Goal: Information Seeking & Learning: Find contact information

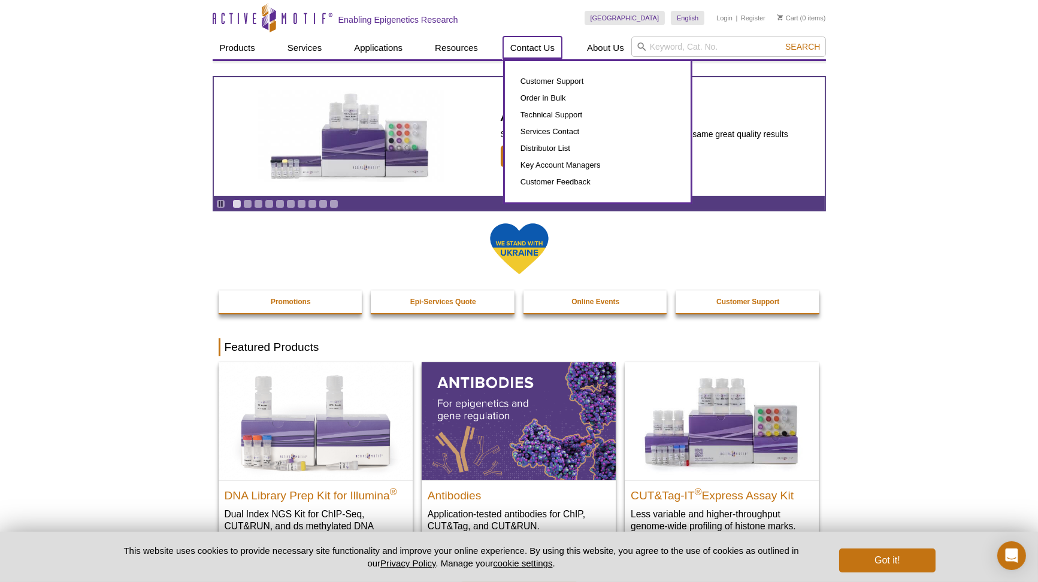
click at [529, 49] on link "Contact Us" at bounding box center [532, 48] width 59 height 23
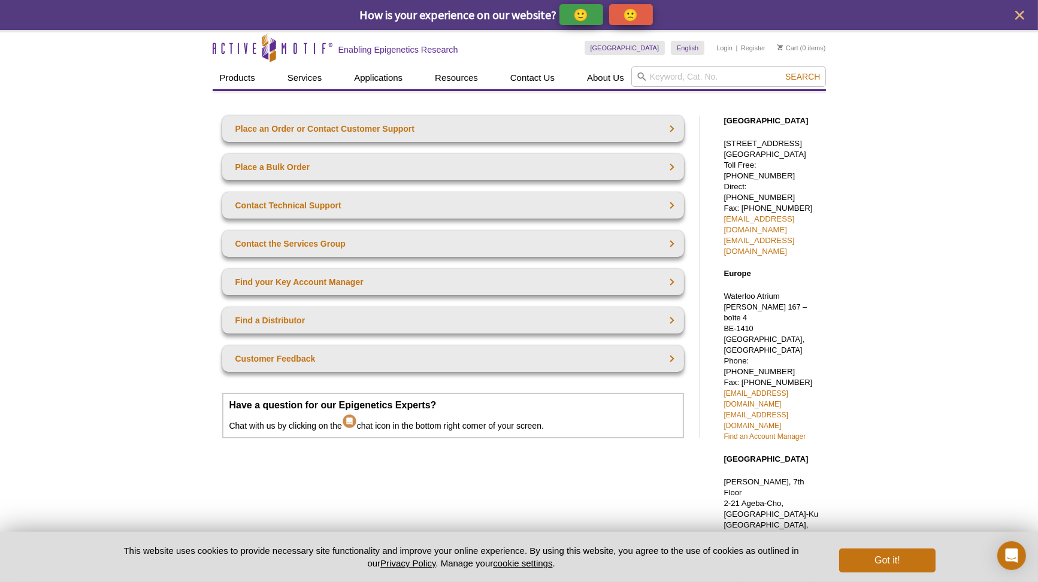
drag, startPoint x: 724, startPoint y: 160, endPoint x: 726, endPoint y: 170, distance: 10.3
click at [726, 170] on p "[STREET_ADDRESS] Toll Free: [PHONE_NUMBER] Direct: [PHONE_NUMBER] Fax: [PHONE_N…" at bounding box center [772, 197] width 96 height 119
drag, startPoint x: 723, startPoint y: 141, endPoint x: 798, endPoint y: 165, distance: 78.6
click at [798, 165] on div "[GEOGRAPHIC_DATA] [STREET_ADDRESS] Toll Free: [PHONE_NUMBER] Direct: [PHONE_NUM…" at bounding box center [769, 437] width 114 height 667
copy p "[STREET_ADDRESS]"
